Goal: Transaction & Acquisition: Purchase product/service

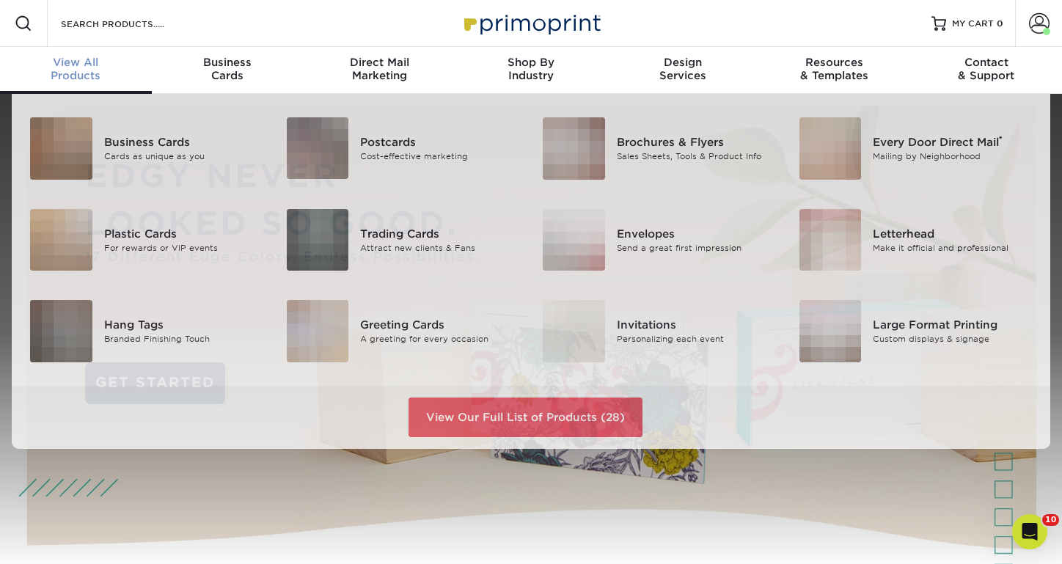
click at [81, 75] on div "View All Products" at bounding box center [76, 69] width 152 height 26
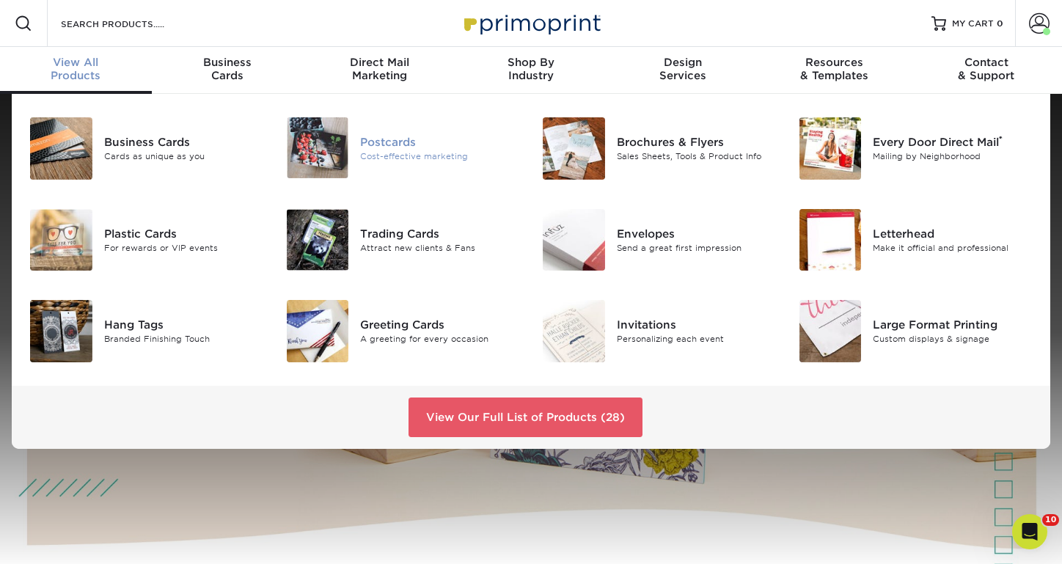
scroll to position [0, 1]
click at [394, 142] on div "Postcards" at bounding box center [440, 142] width 160 height 16
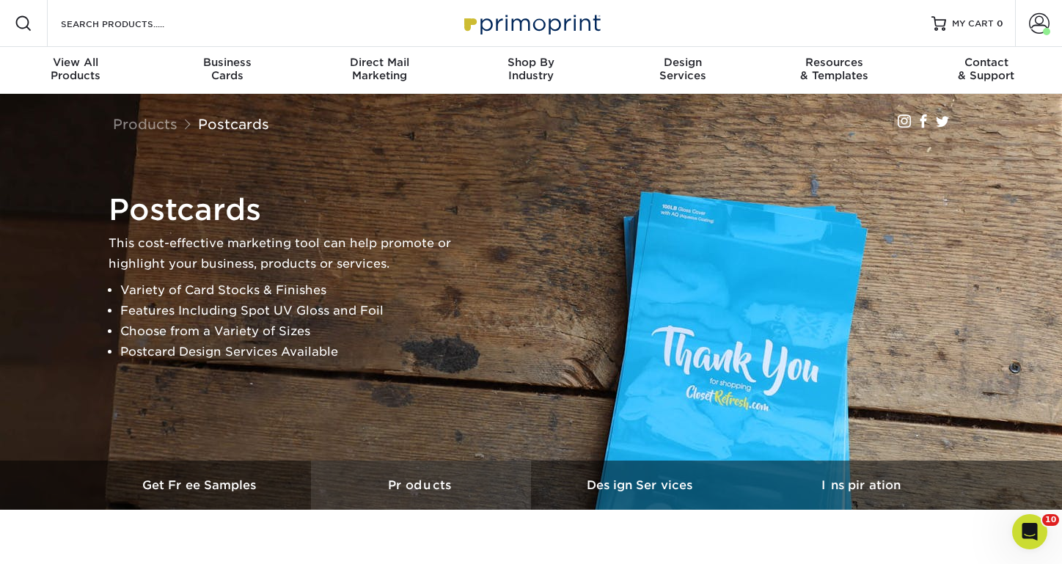
click at [420, 484] on h3 "Products" at bounding box center [421, 485] width 220 height 14
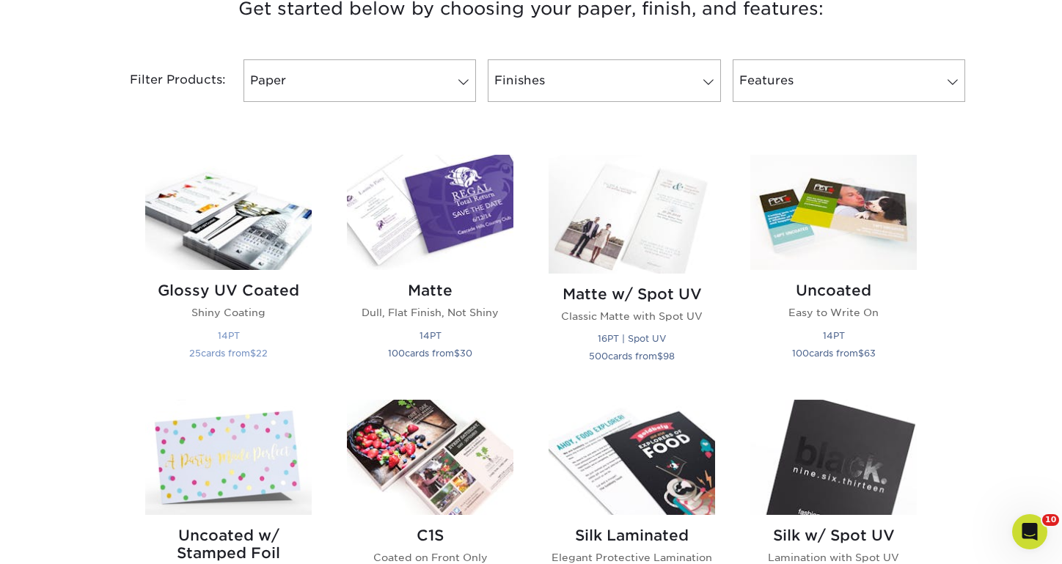
scroll to position [587, 0]
click at [238, 287] on h2 "Glossy UV Coated" at bounding box center [228, 291] width 167 height 18
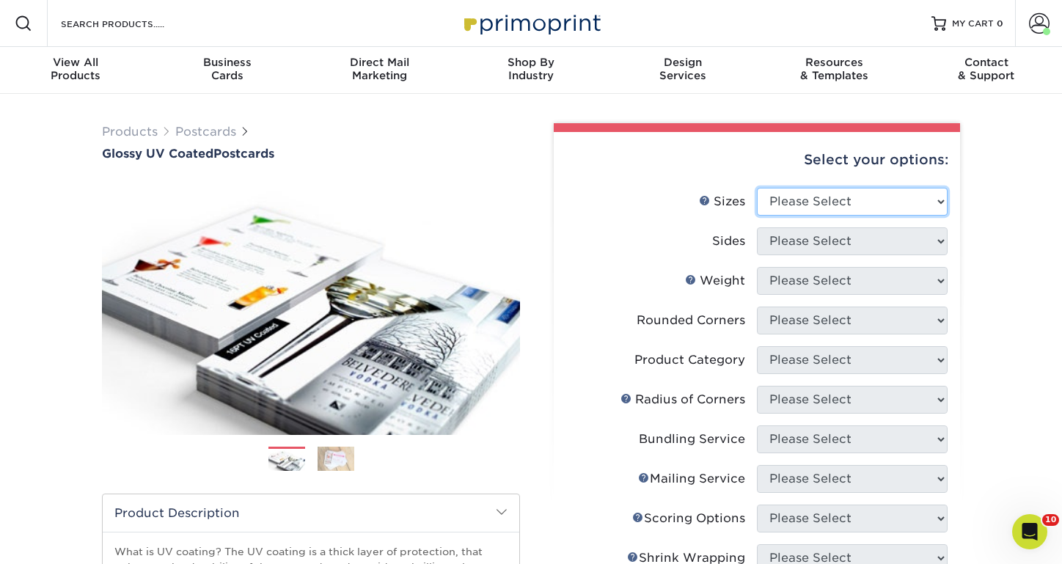
select select "4.25x5.50"
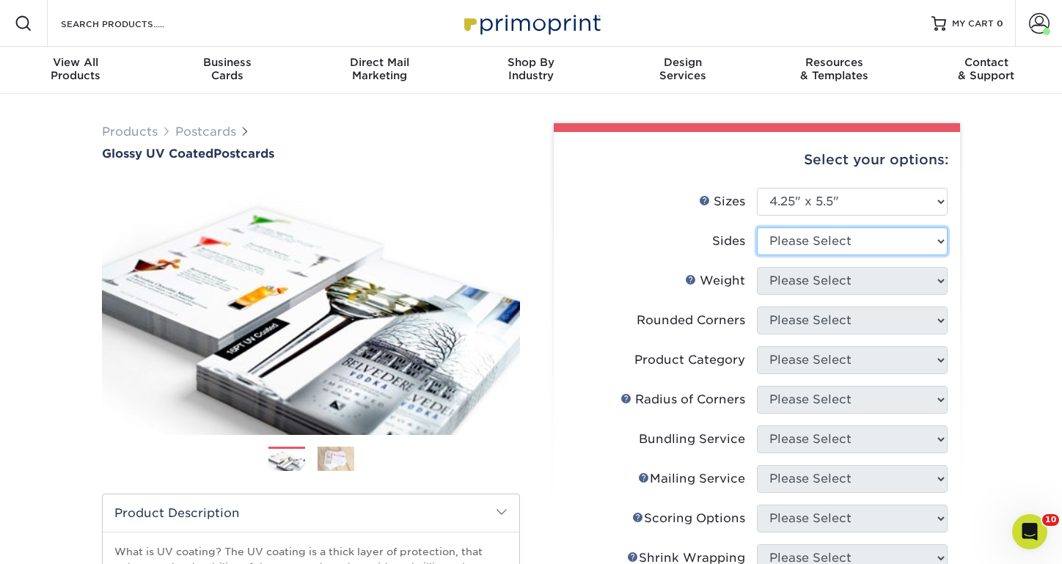
select select "13abbda7-1d64-4f25-8bb2-c179b224825d"
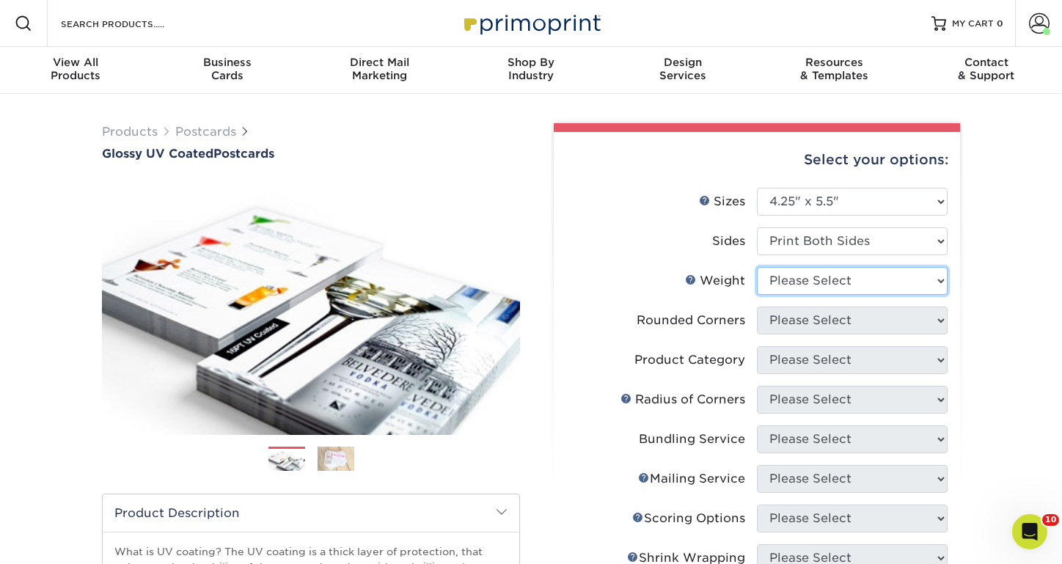
select select "16PT"
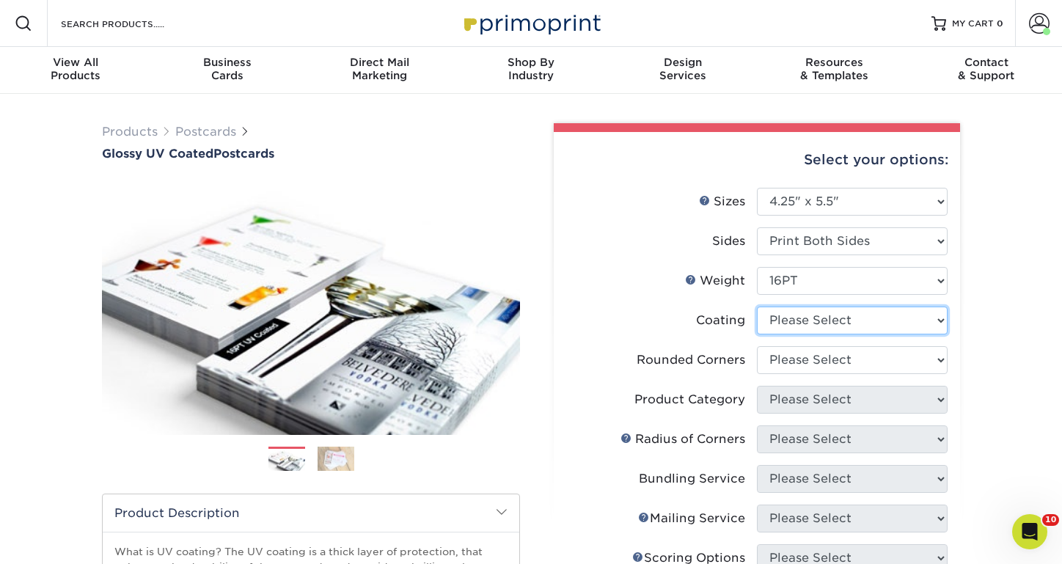
select select "1e8116af-acfc-44b1-83dc-8181aa338834"
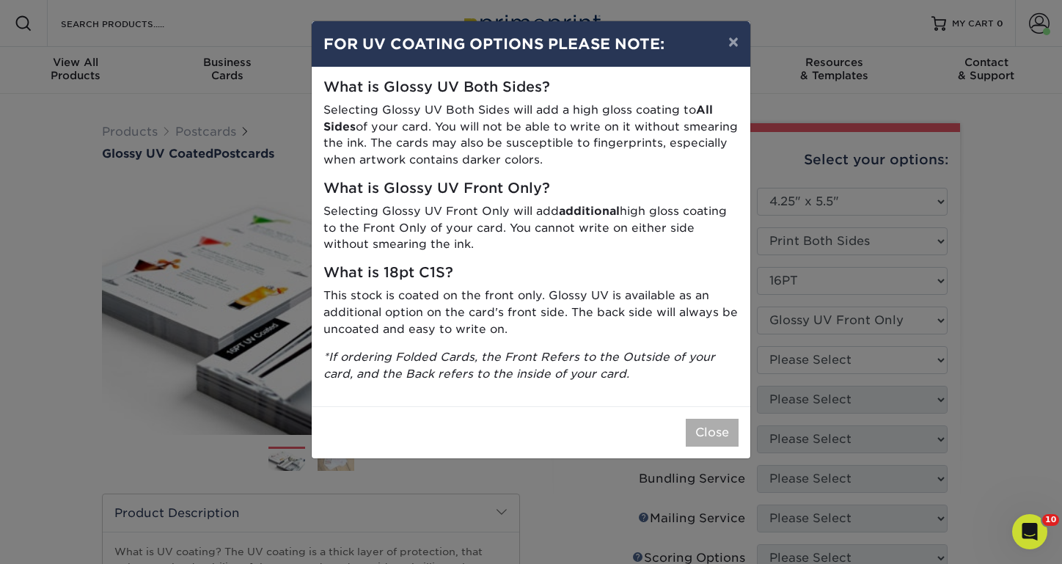
click at [711, 426] on button "Close" at bounding box center [712, 433] width 53 height 28
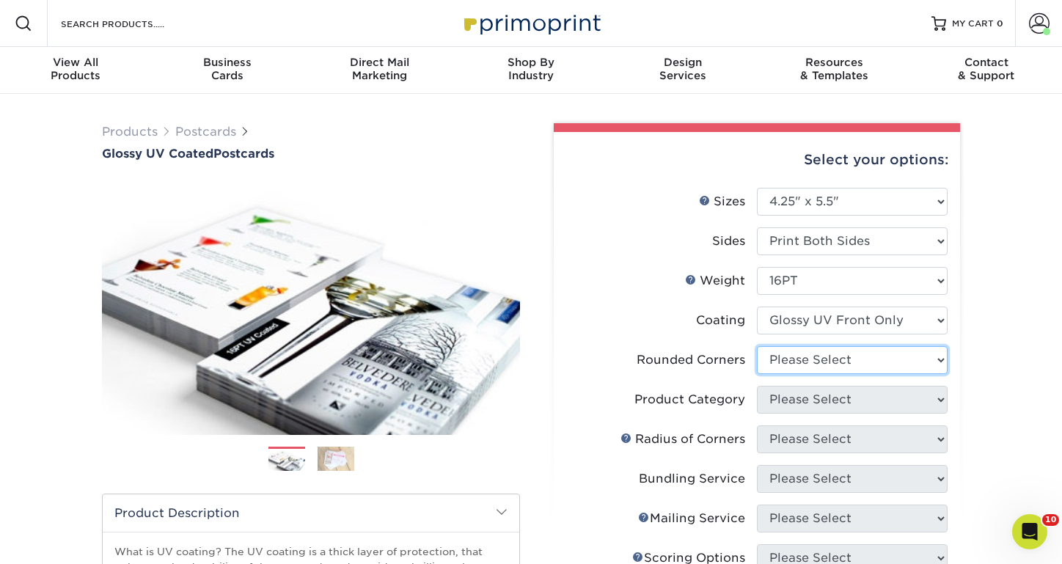
select select "0"
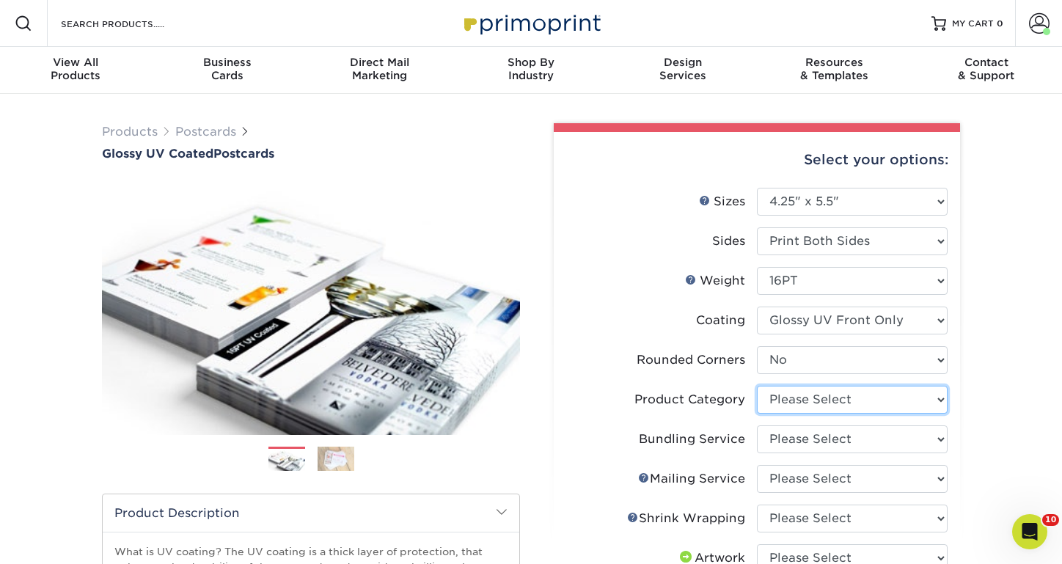
select select "9b7272e0-d6c8-4c3c-8e97-d3a1bcdab858"
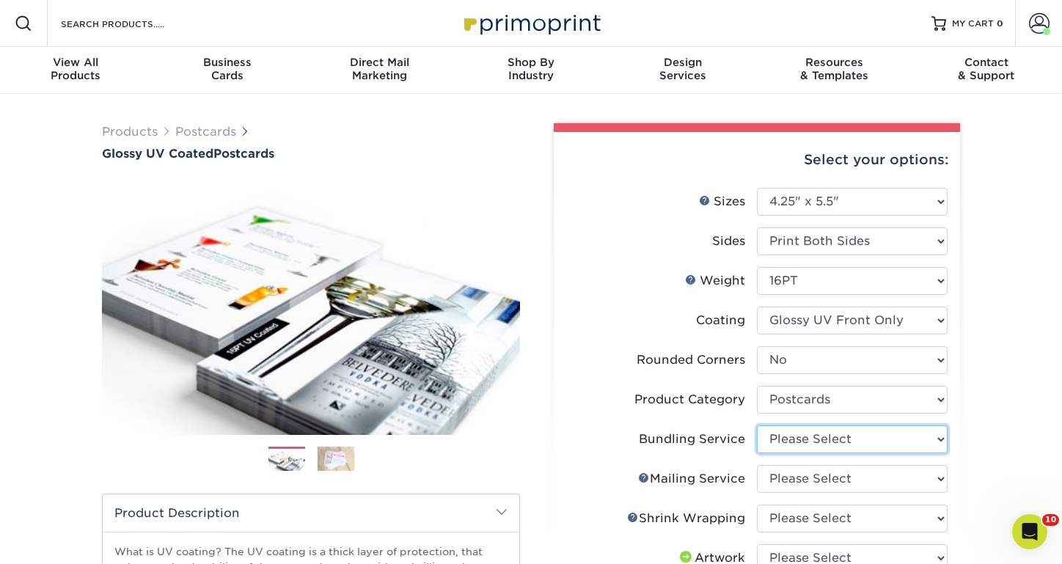
select select "58689abb-25c0-461c-a4c3-a80b627d6649"
select select "3e5e9bdd-d78a-4c28-a41d-fe1407925ca6"
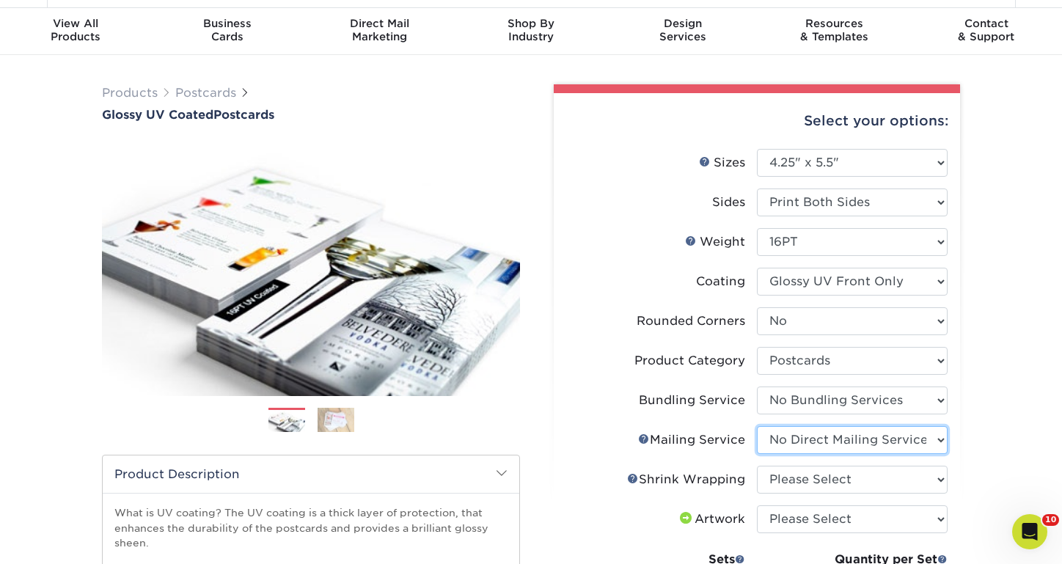
scroll to position [70, 0]
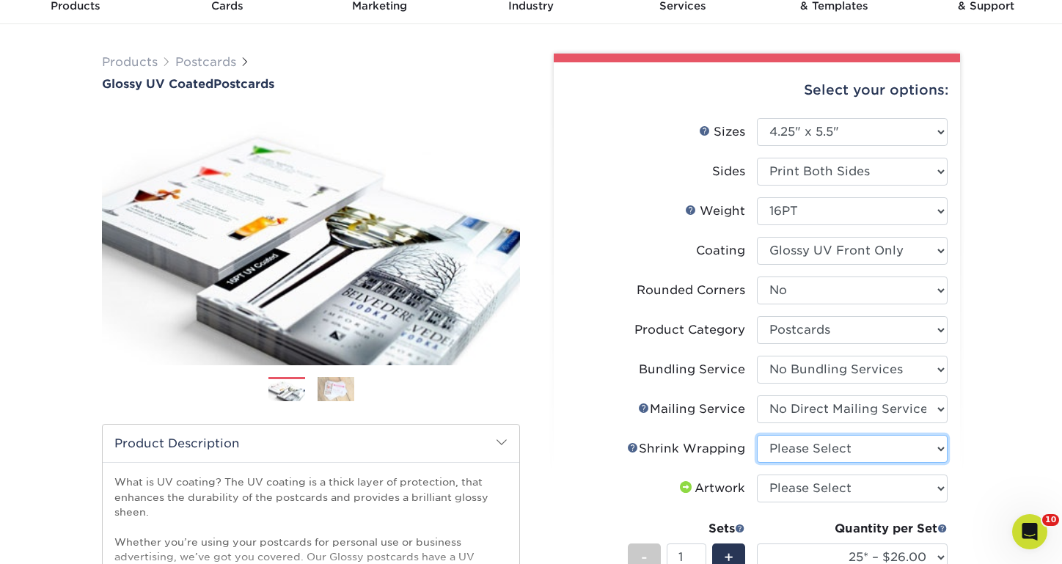
select select "c8749376-e7da-41d0-b3dc-647faf84d907"
select select "upload"
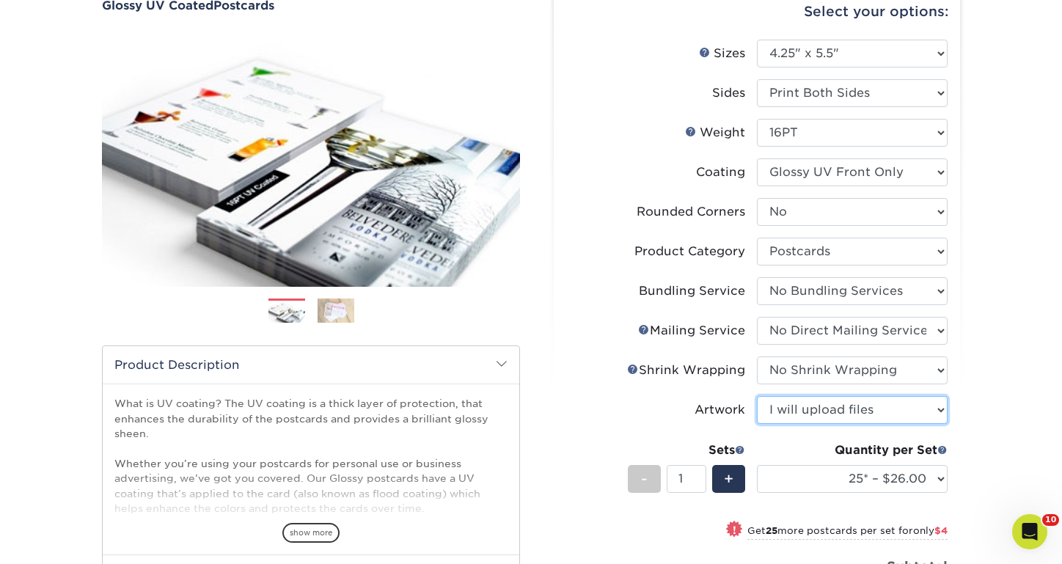
scroll to position [149, 0]
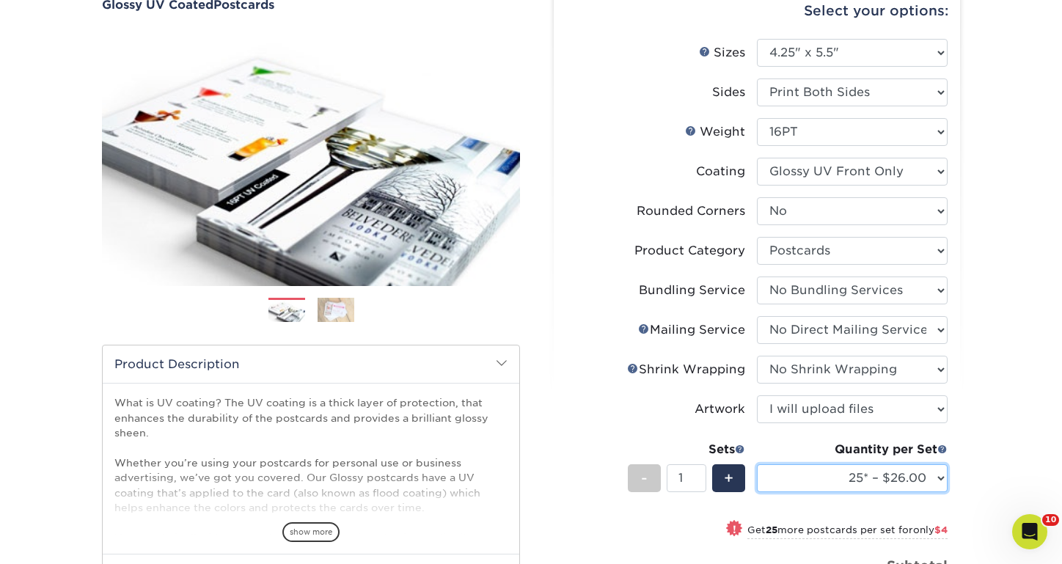
select select "75* – $38.00"
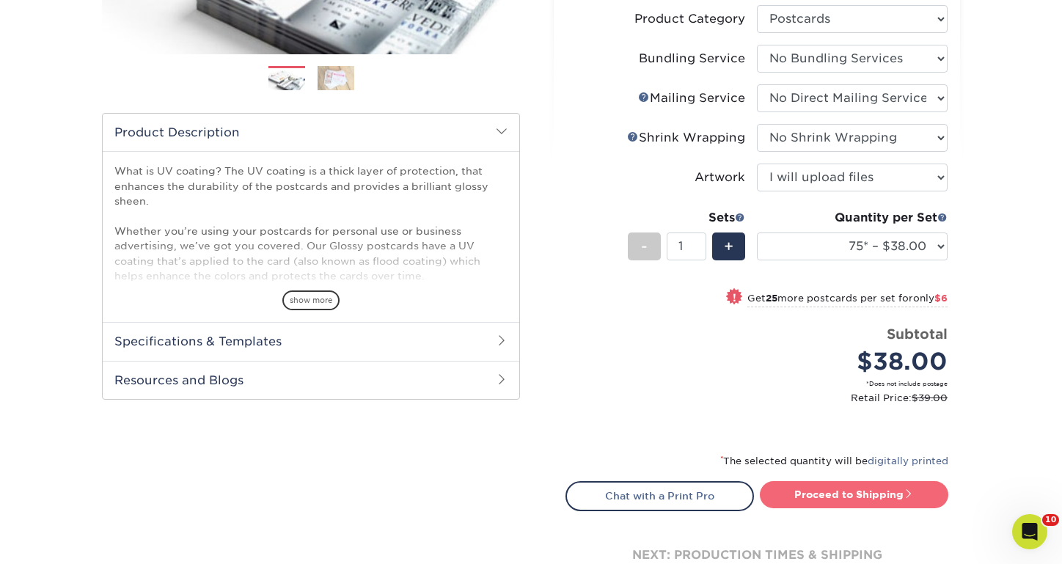
click at [862, 500] on link "Proceed to Shipping" at bounding box center [854, 494] width 189 height 26
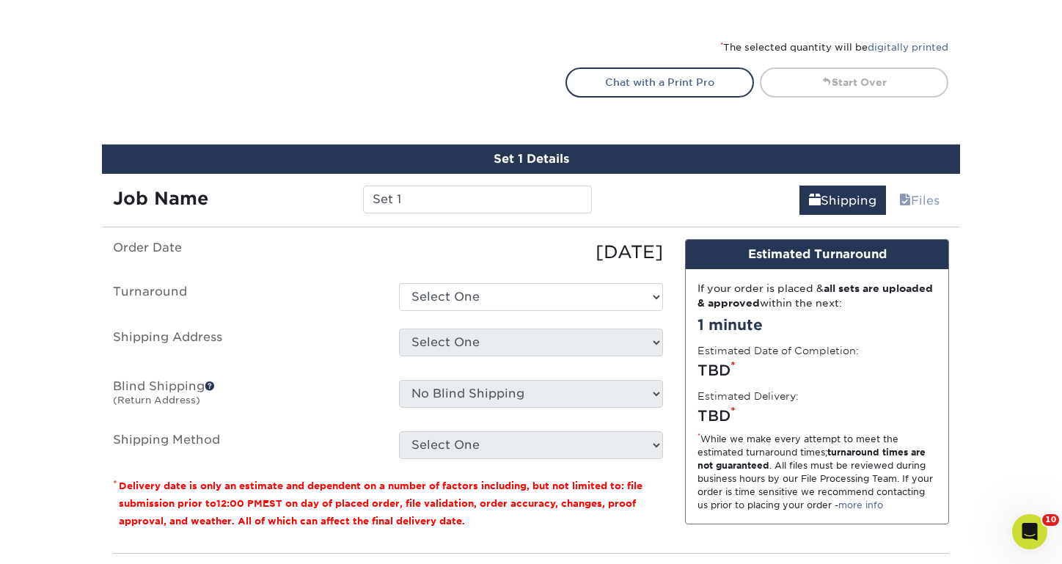
scroll to position [798, 0]
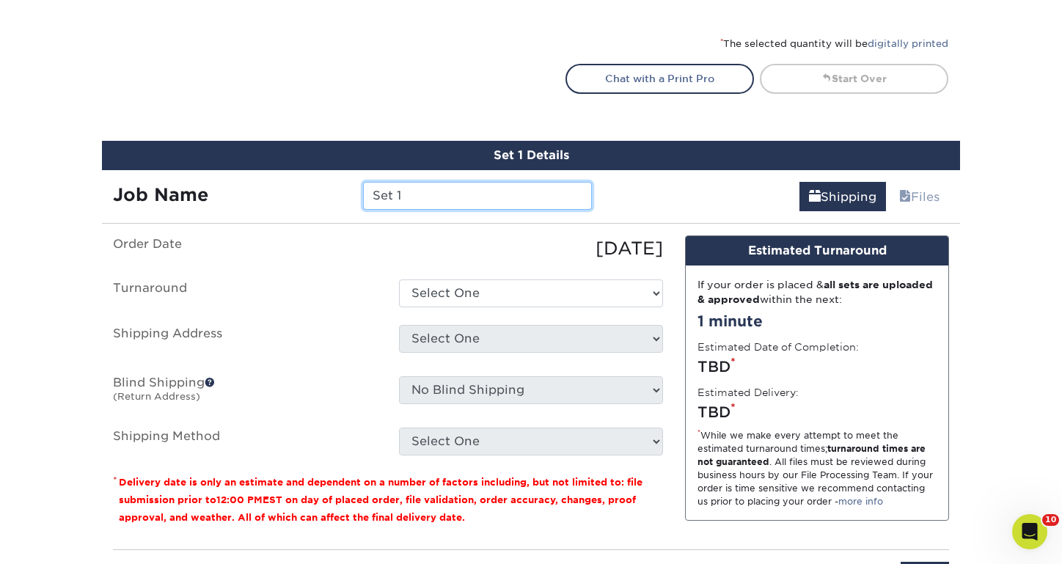
click at [514, 205] on input "Set 1" at bounding box center [477, 196] width 228 height 28
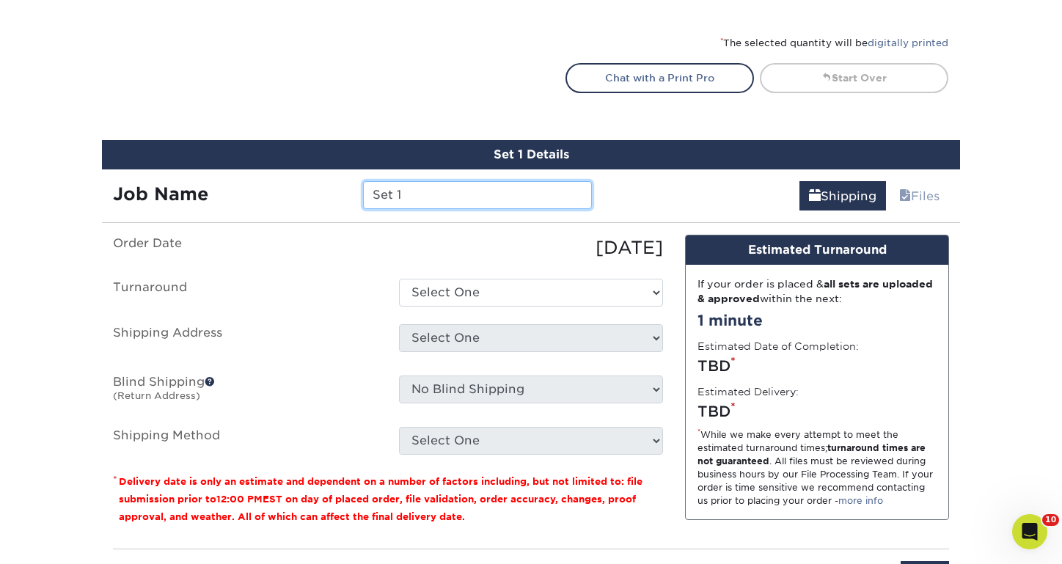
click at [514, 205] on input "Set 1" at bounding box center [477, 195] width 228 height 28
type input "Thinking of You Kids Echo"
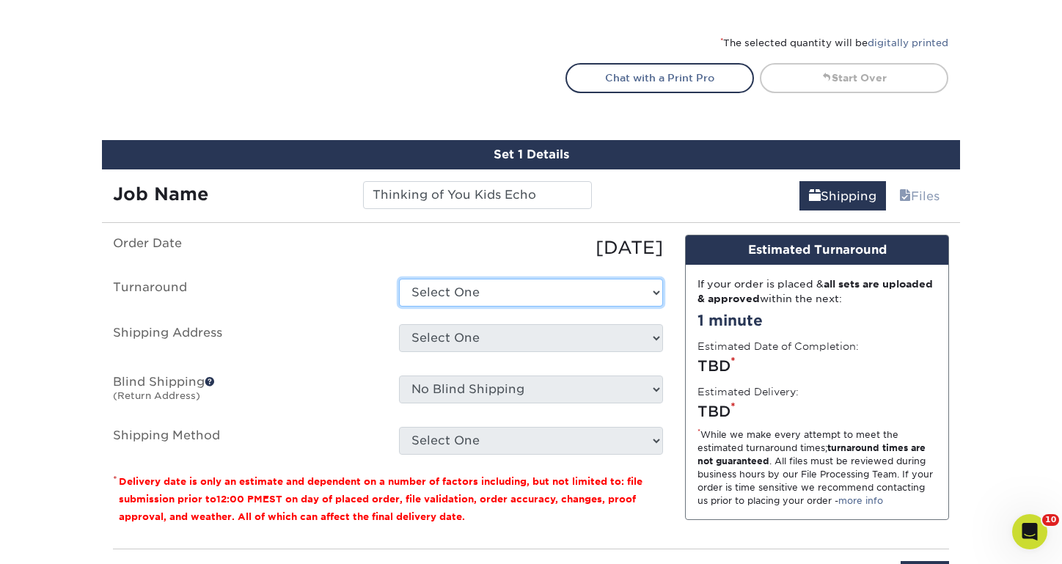
select select "9c30880f-483a-450f-ad0c-76057a390fdb"
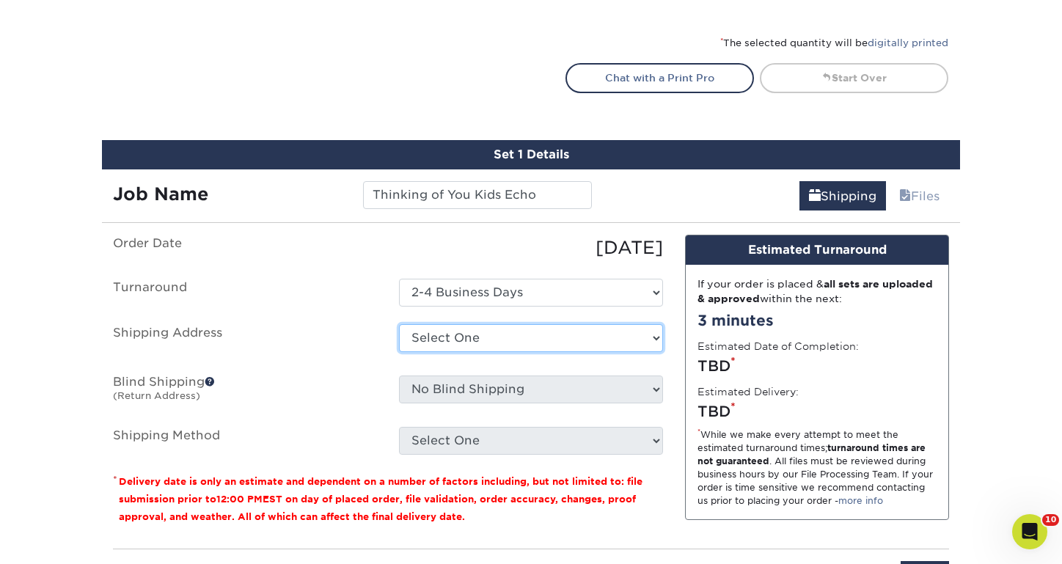
select select "191648"
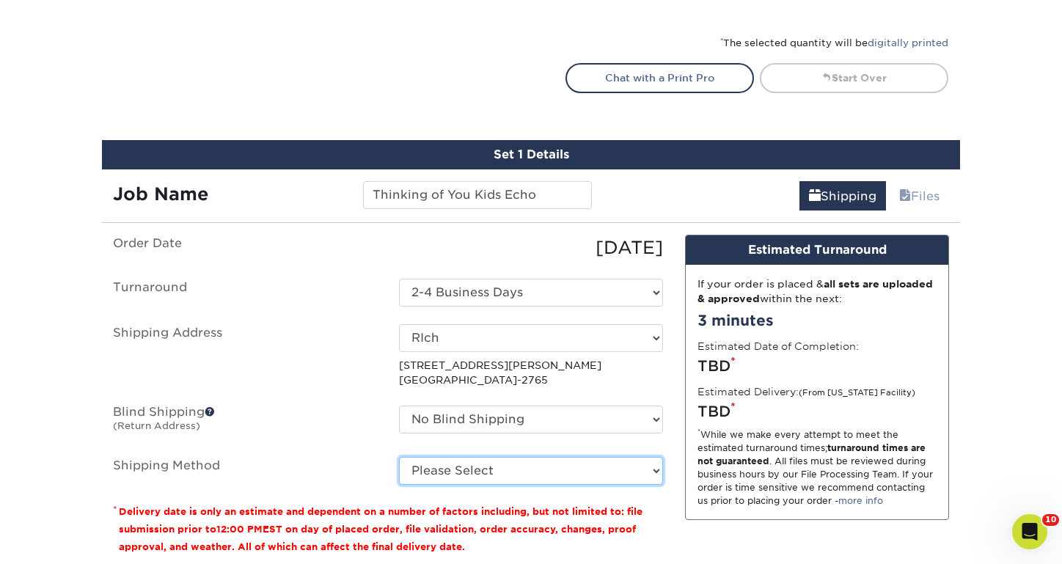
select select "03"
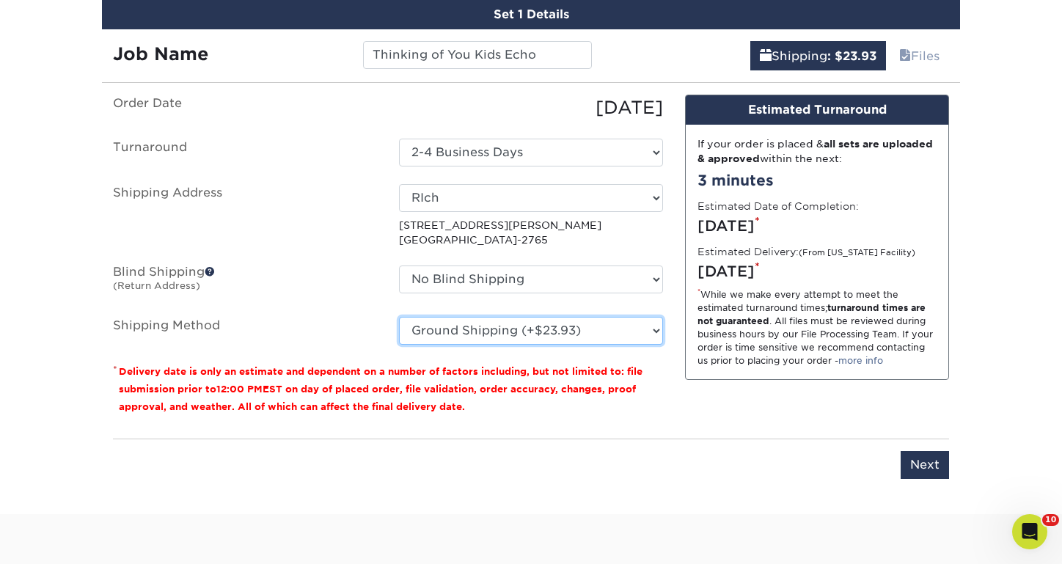
scroll to position [941, 0]
